Goal: Information Seeking & Learning: Learn about a topic

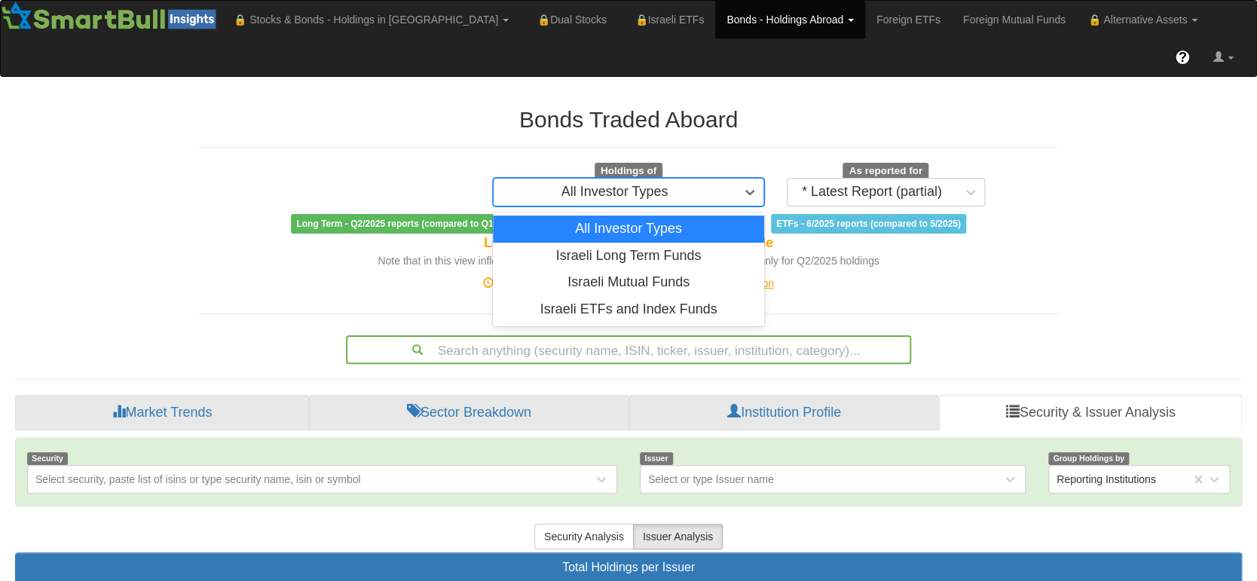
click at [705, 180] on div "All Investor Types" at bounding box center [615, 192] width 242 height 24
click at [690, 243] on div "Israeli Long Term Funds" at bounding box center [628, 256] width 271 height 27
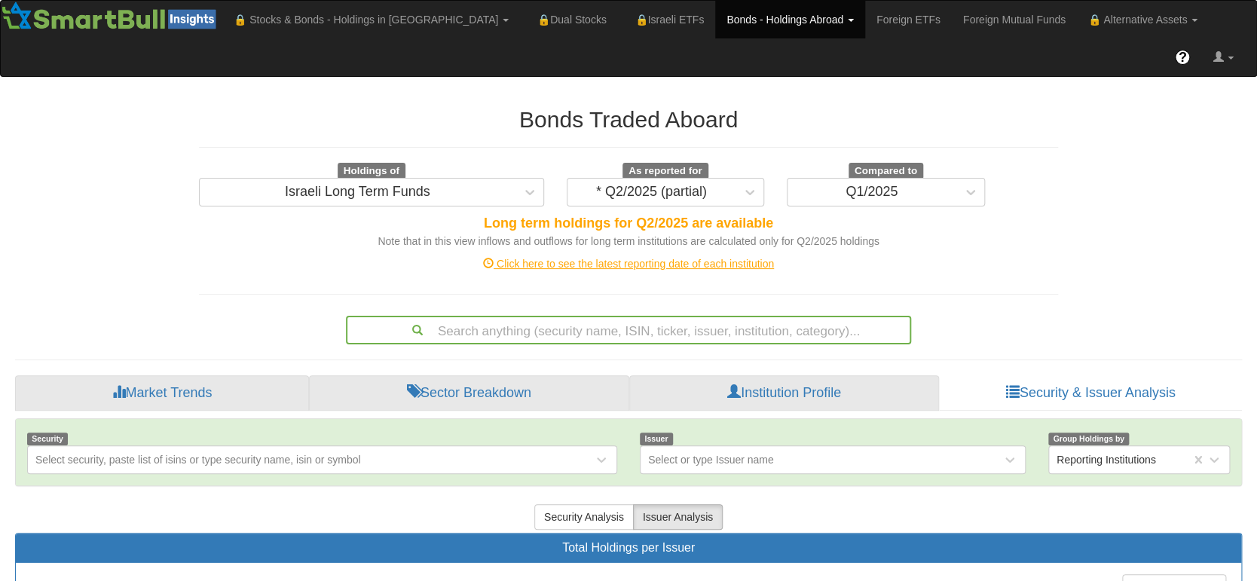
click at [711, 256] on div "Click here to see the latest reporting date of each institution" at bounding box center [629, 263] width 882 height 15
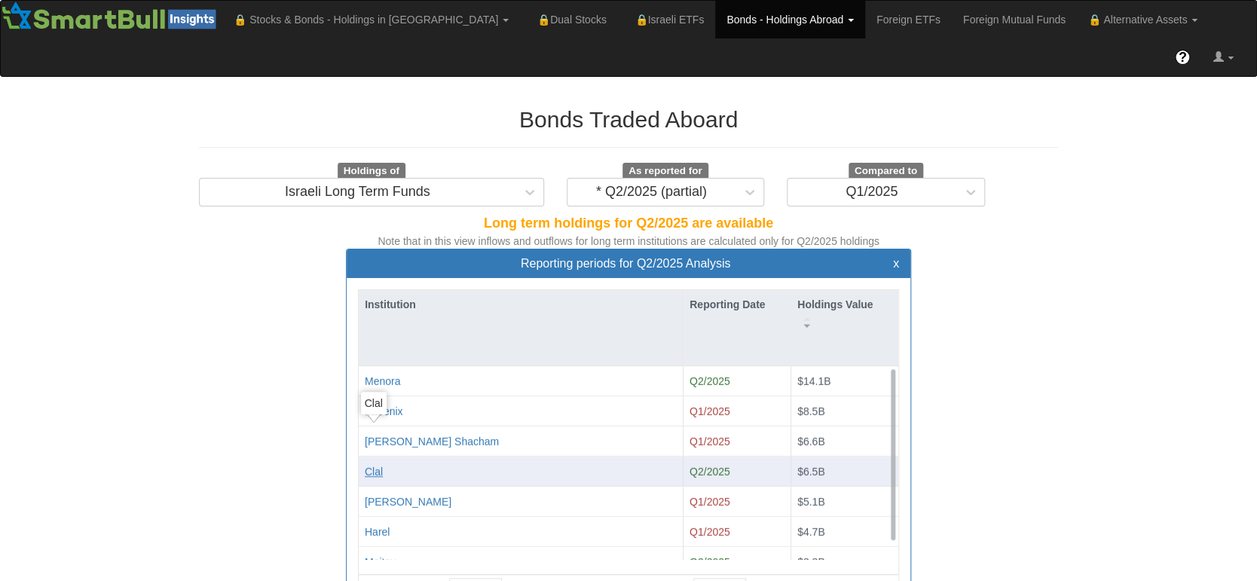
click at [380, 464] on div "Clal" at bounding box center [374, 471] width 18 height 15
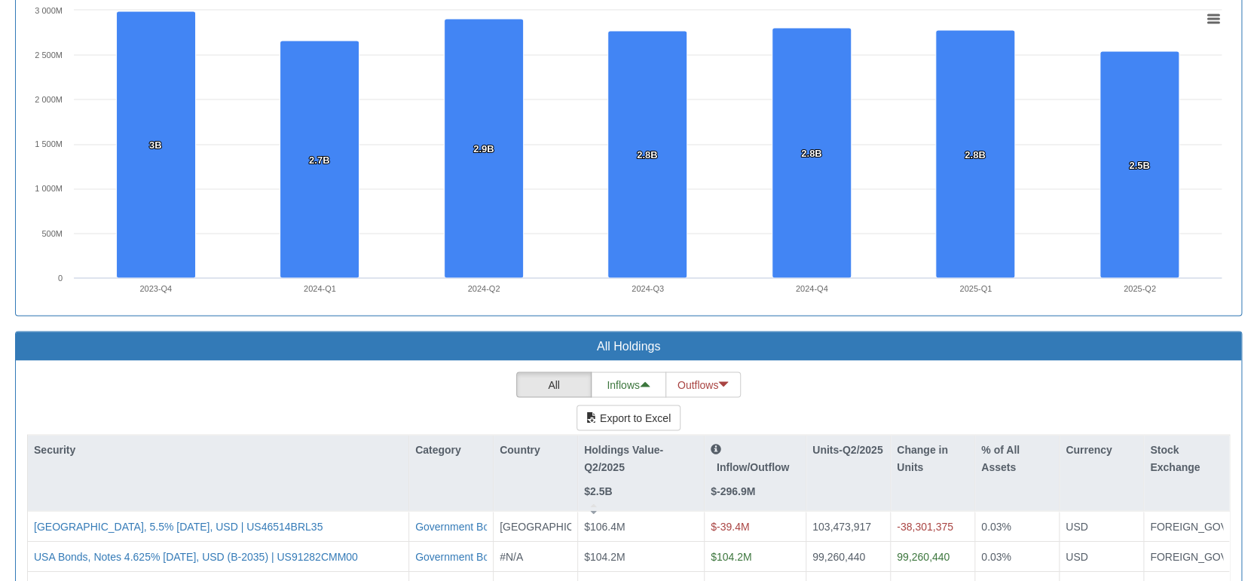
scroll to position [1473, 0]
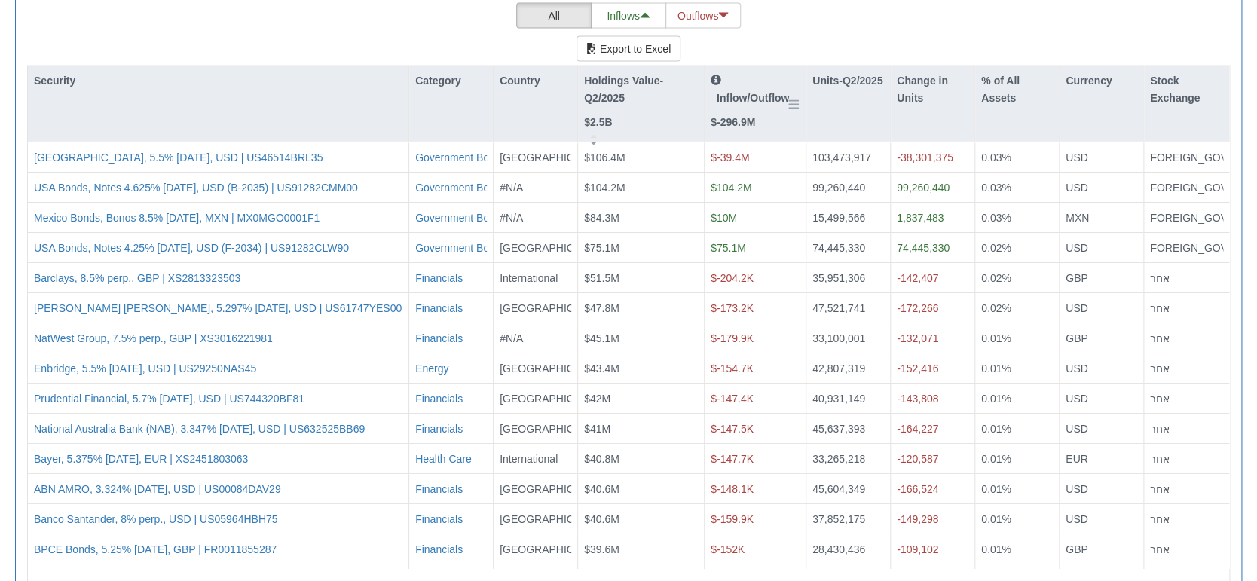
click at [760, 72] on div "Inflow/Outflow $-296.9M" at bounding box center [755, 101] width 89 height 58
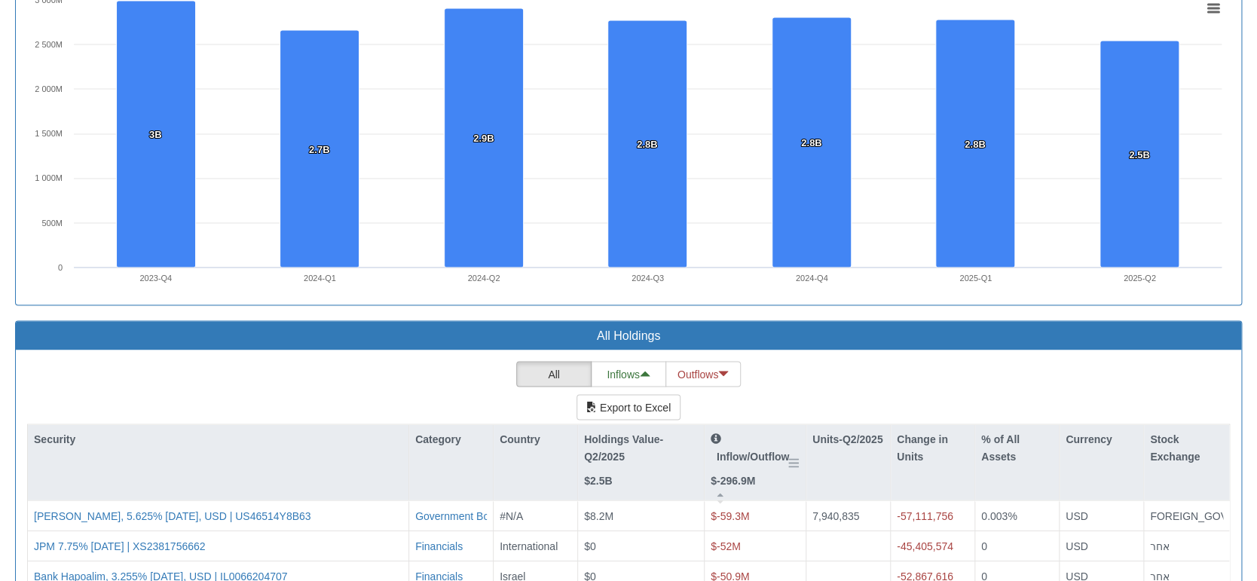
scroll to position [1484, 0]
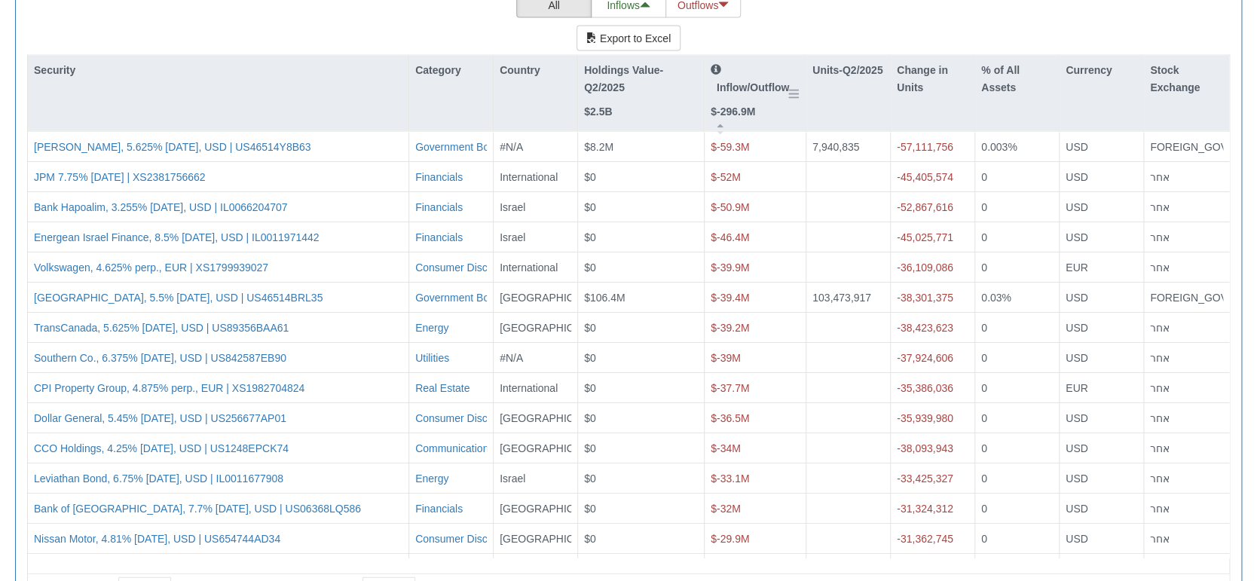
click at [758, 62] on p "Inflow/Outflow" at bounding box center [755, 79] width 89 height 34
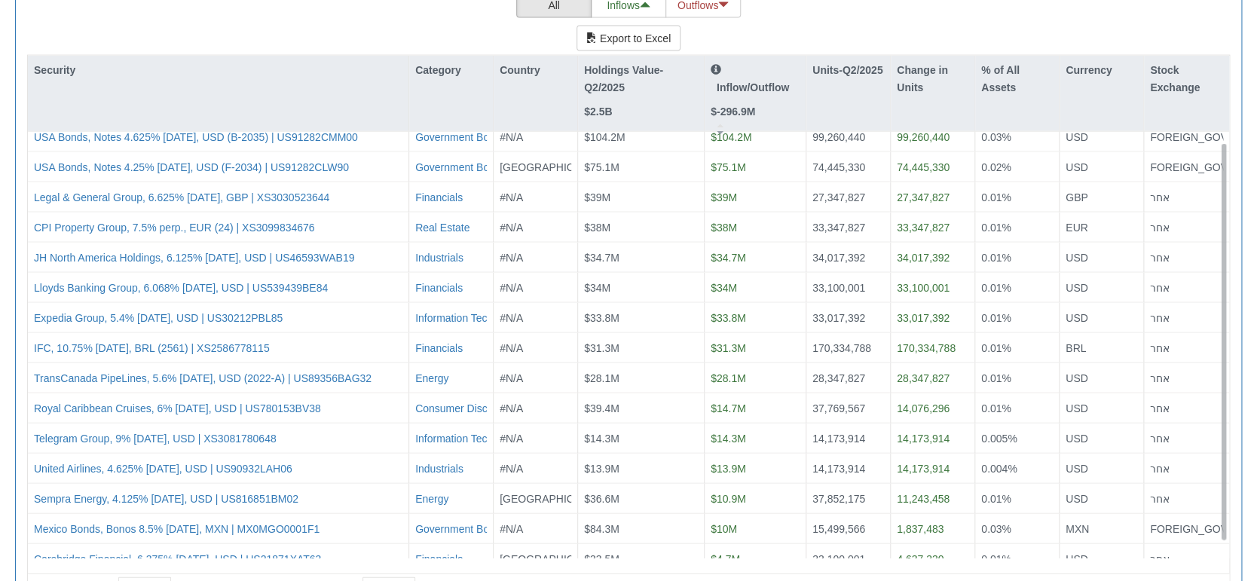
scroll to position [25, 0]
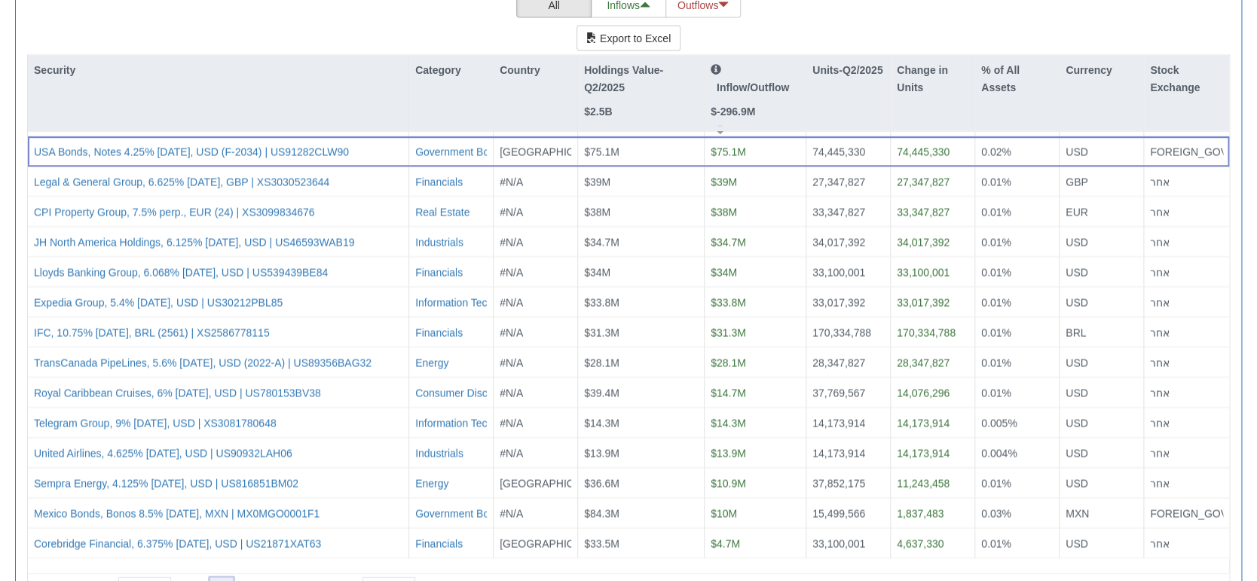
click at [220, 580] on icon at bounding box center [222, 589] width 18 height 18
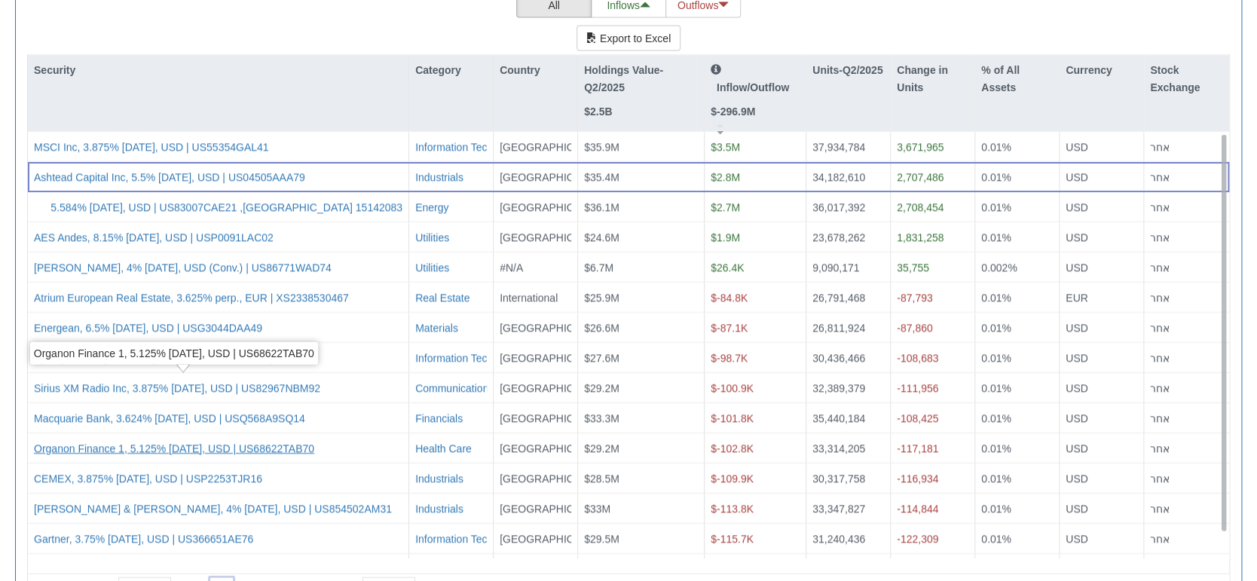
scroll to position [0, 0]
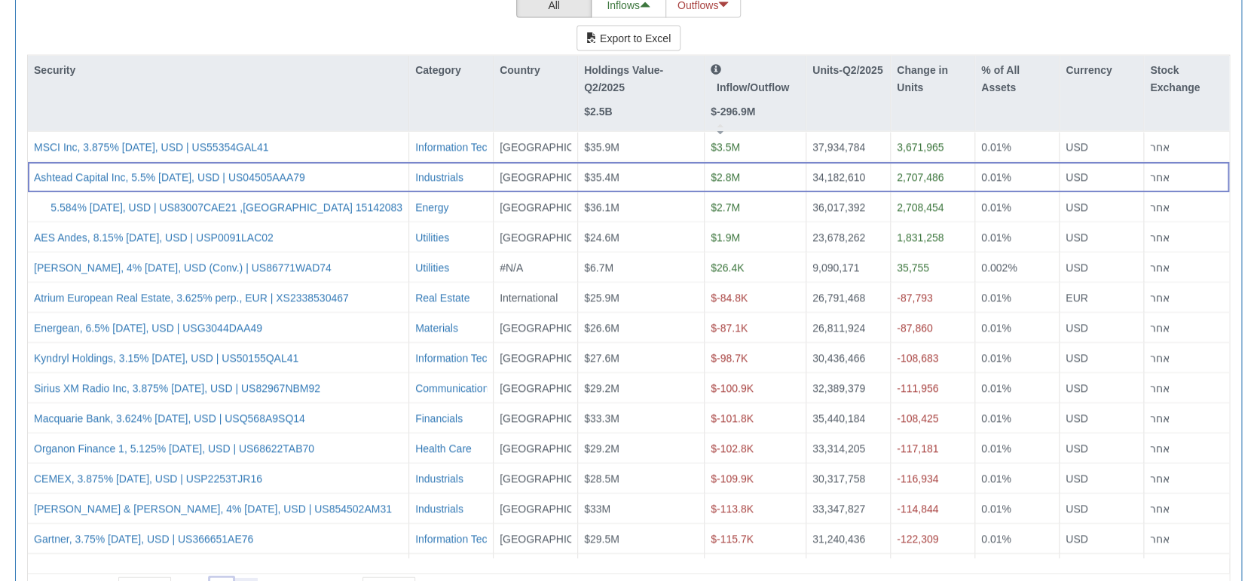
click at [241, 580] on icon at bounding box center [246, 589] width 18 height 18
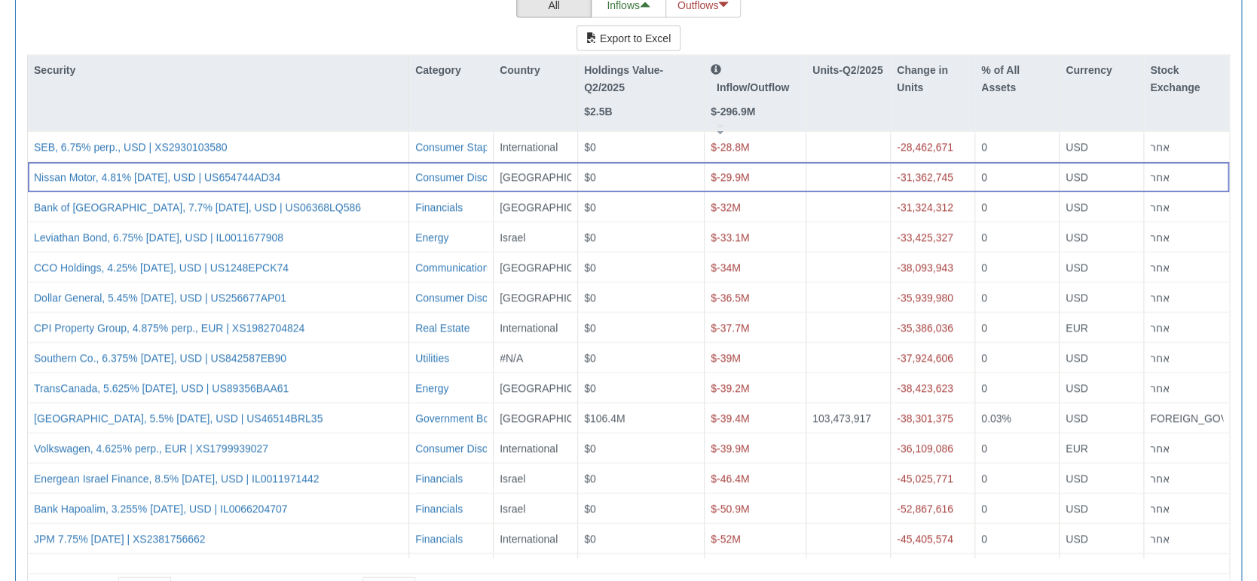
click at [241, 580] on icon at bounding box center [246, 589] width 18 height 18
click at [69, 580] on icon at bounding box center [70, 589] width 18 height 18
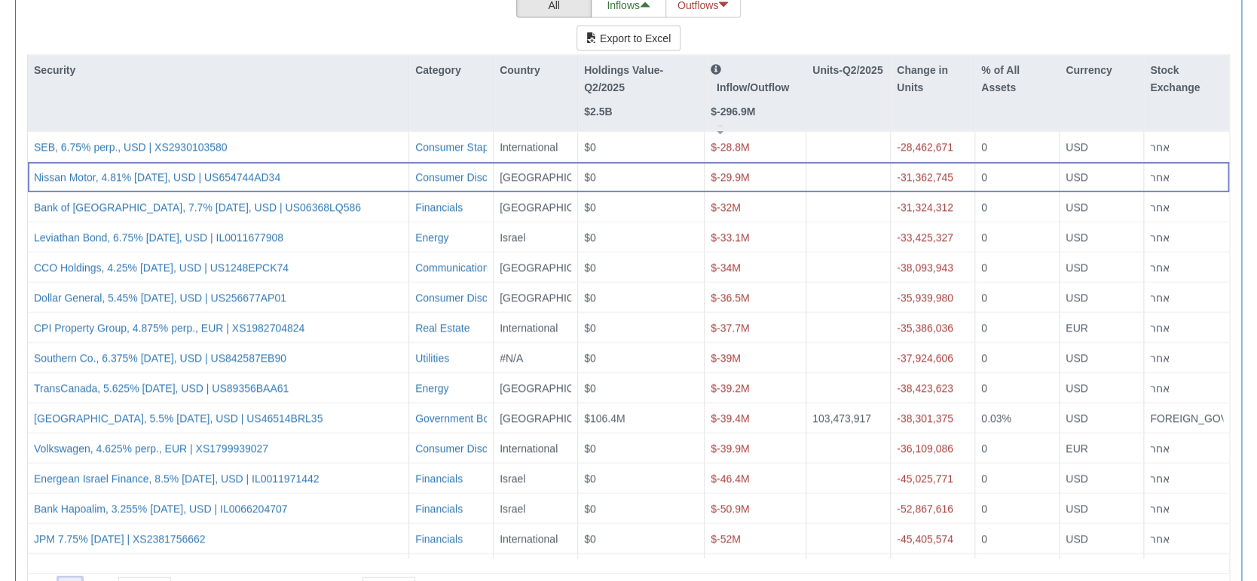
type input "2"
